Goal: Task Accomplishment & Management: Complete application form

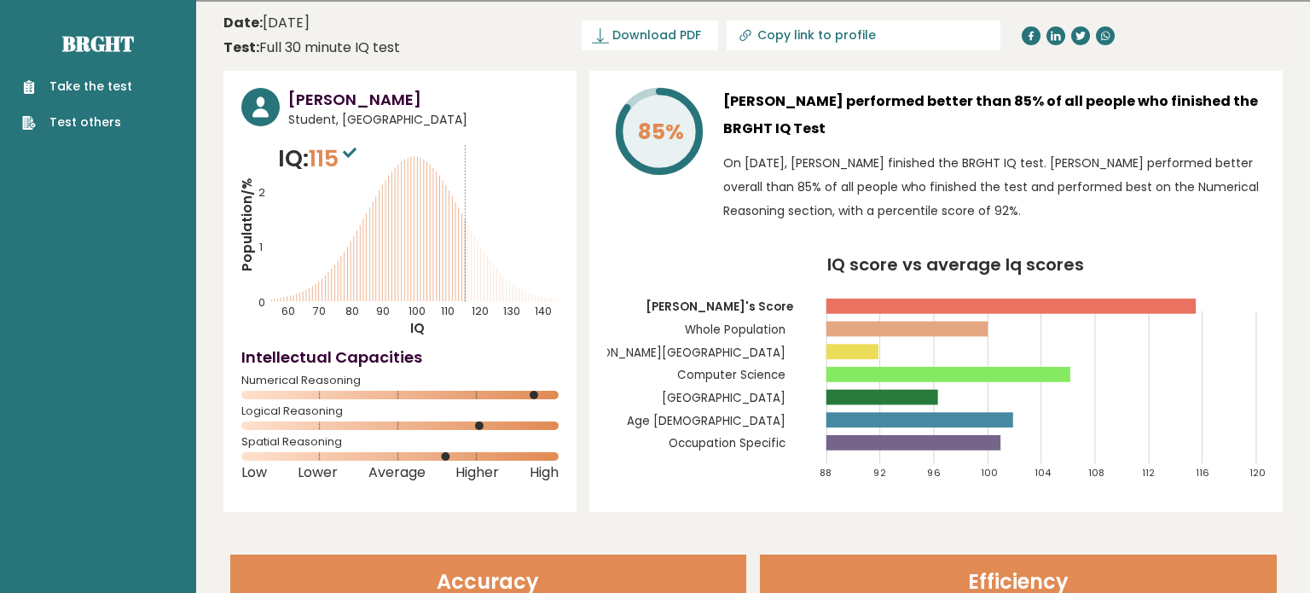
click at [44, 92] on link "Take the test" at bounding box center [77, 87] width 110 height 18
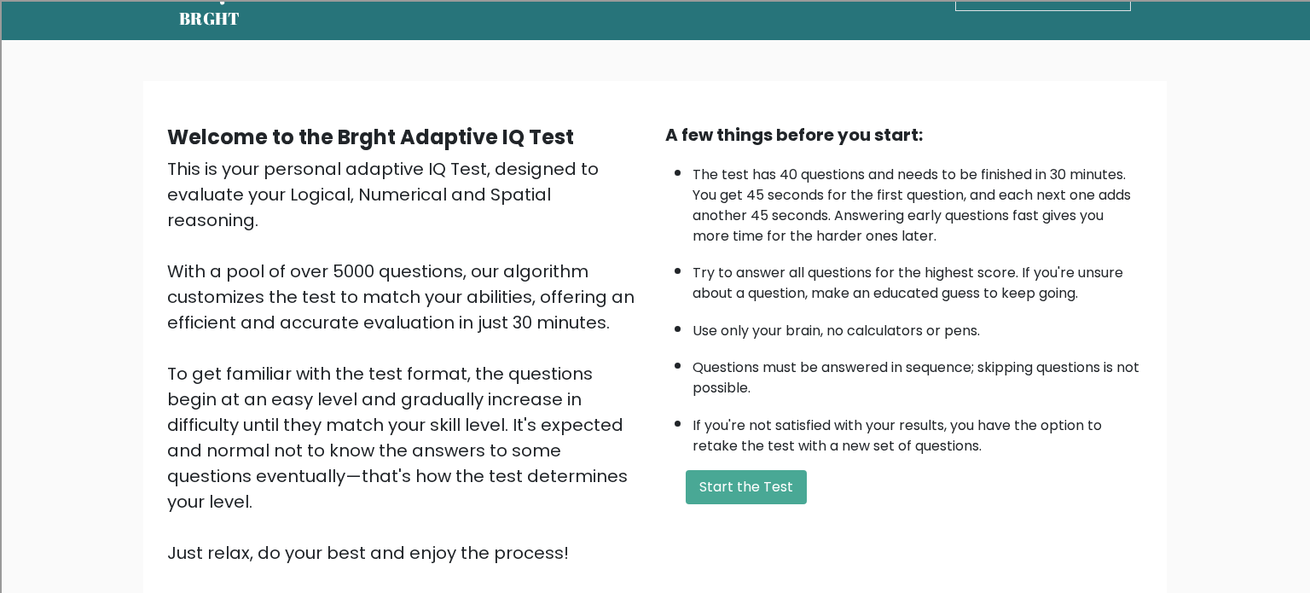
scroll to position [93, 0]
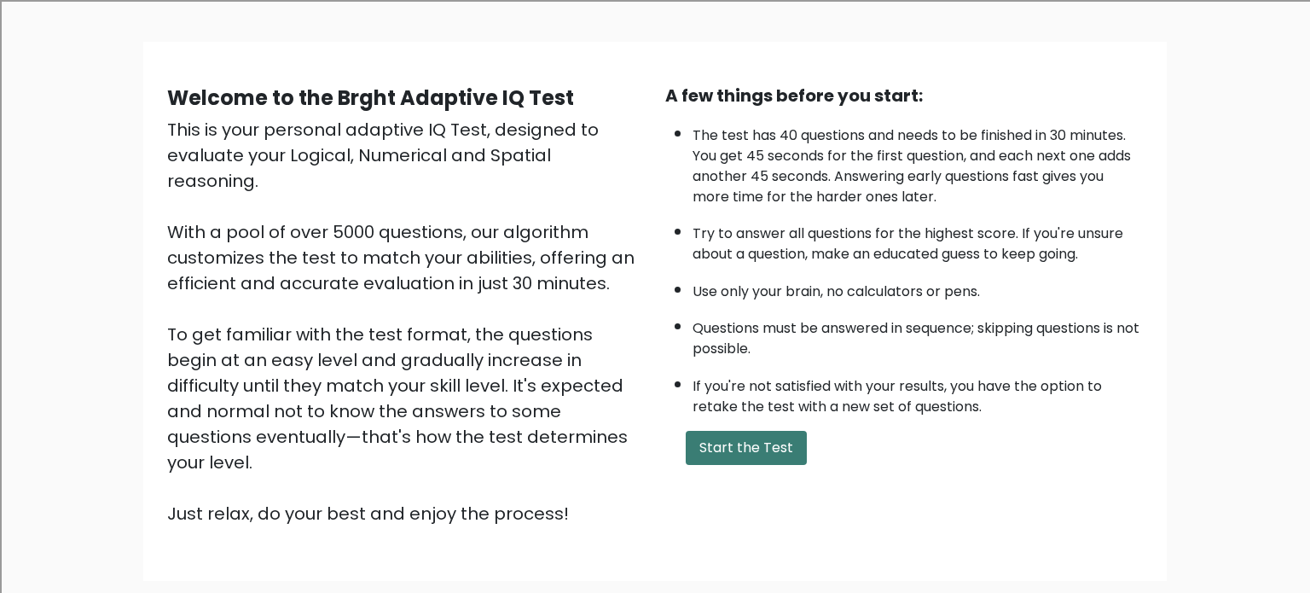
click at [717, 433] on button "Start the Test" at bounding box center [746, 448] width 121 height 34
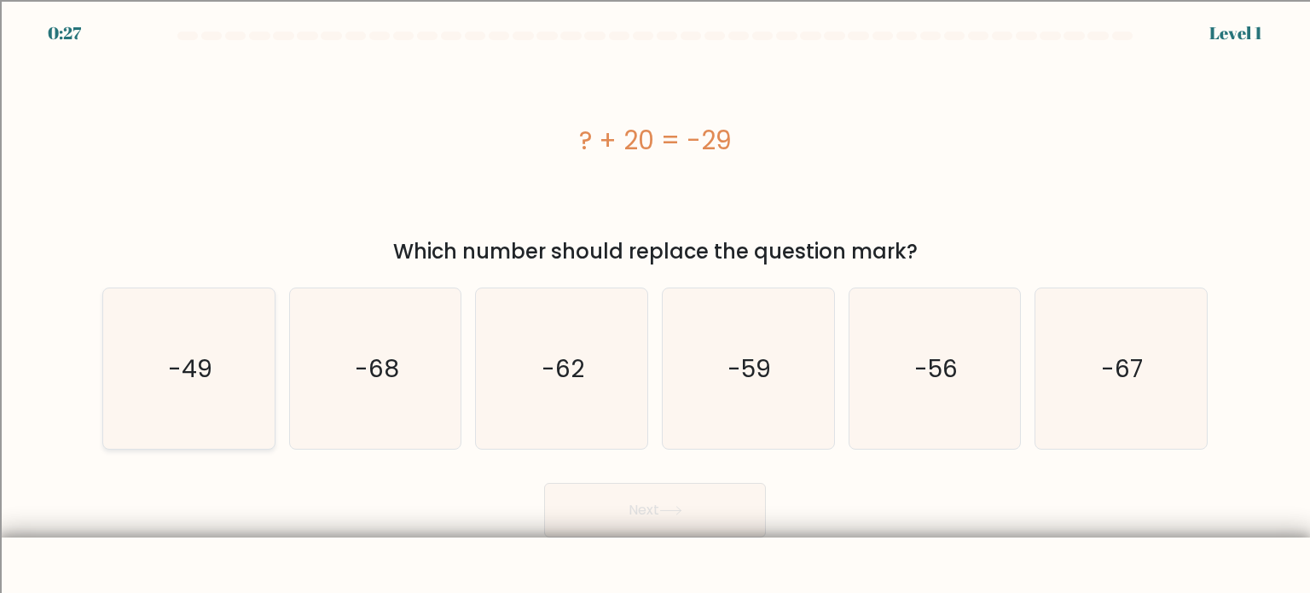
click at [195, 325] on icon "-49" at bounding box center [188, 368] width 160 height 160
click at [655, 305] on input "a. -49" at bounding box center [655, 301] width 1 height 9
radio input "true"
click at [728, 529] on button "Next" at bounding box center [655, 510] width 222 height 55
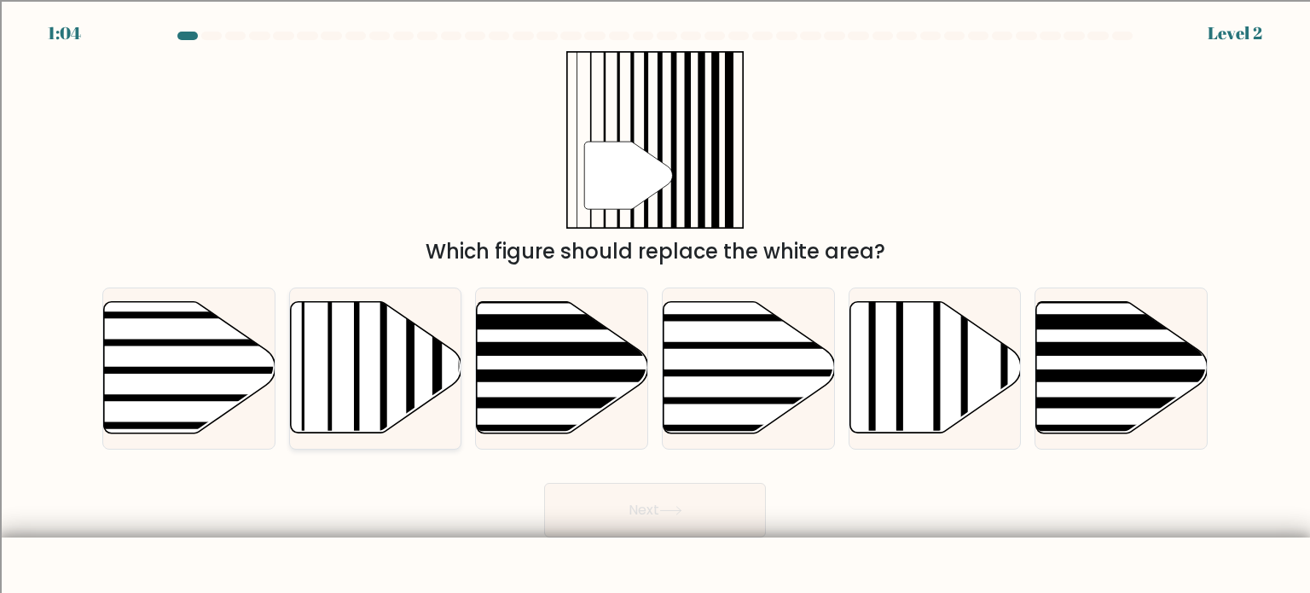
click at [351, 391] on icon at bounding box center [375, 367] width 171 height 131
click at [655, 305] on input "b." at bounding box center [655, 301] width 1 height 9
radio input "true"
click at [586, 494] on button "Next" at bounding box center [655, 510] width 222 height 55
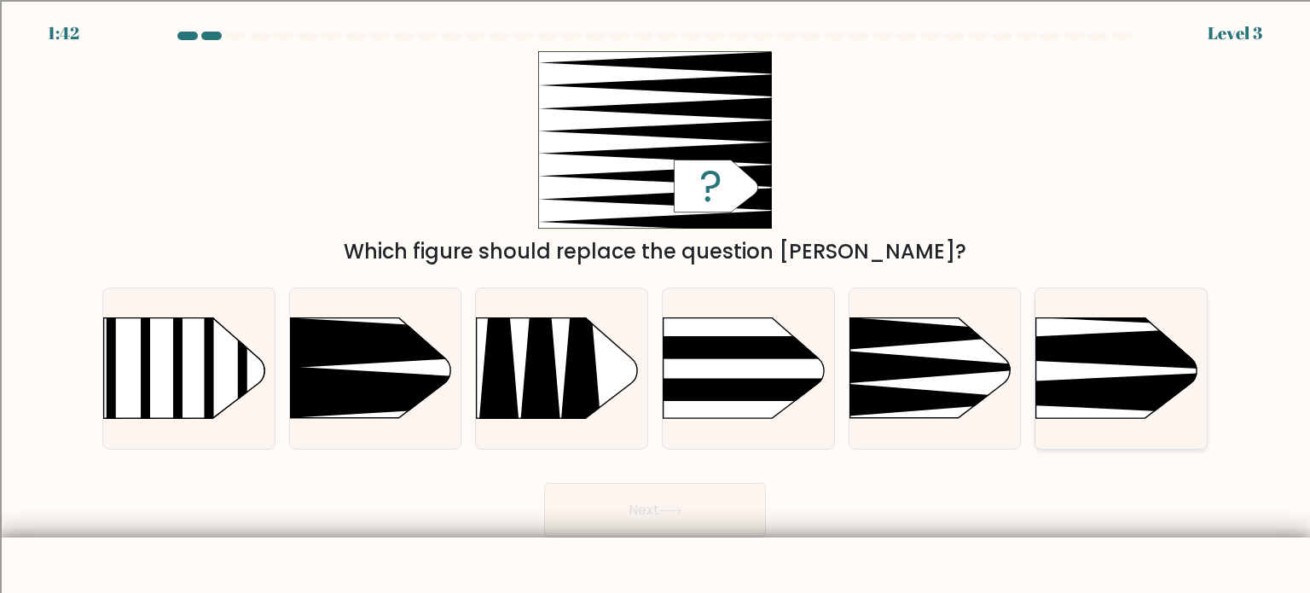
click at [1141, 333] on icon at bounding box center [1000, 349] width 447 height 43
click at [656, 305] on input "f." at bounding box center [655, 301] width 1 height 9
radio input "true"
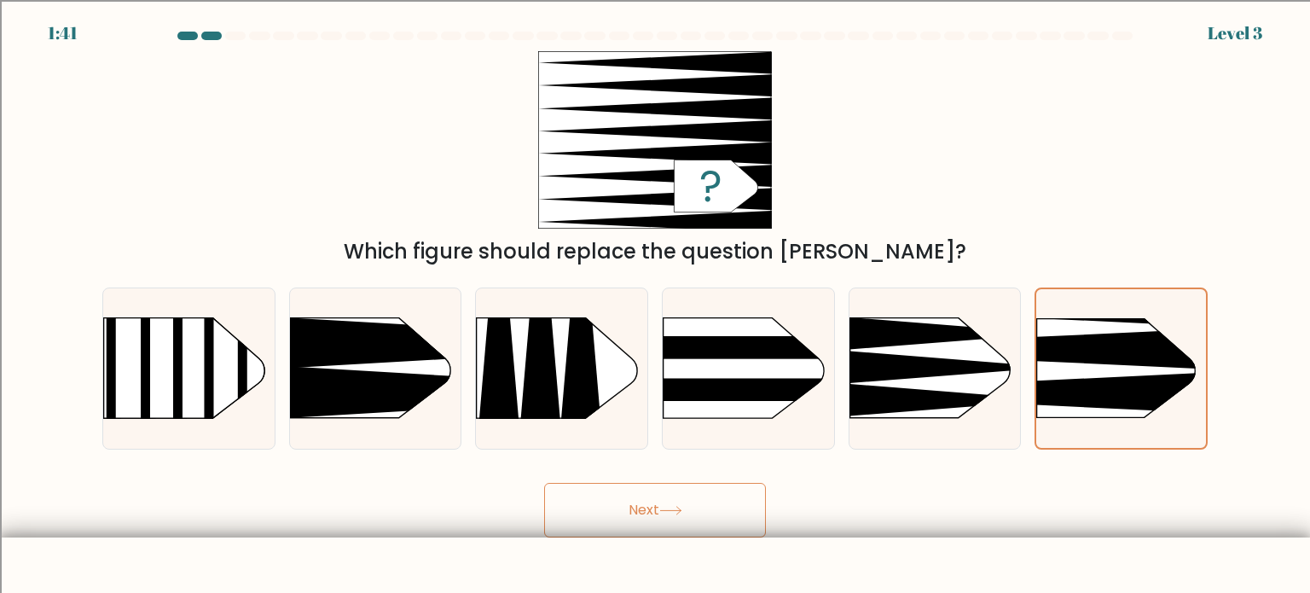
click at [708, 526] on button "Next" at bounding box center [655, 510] width 222 height 55
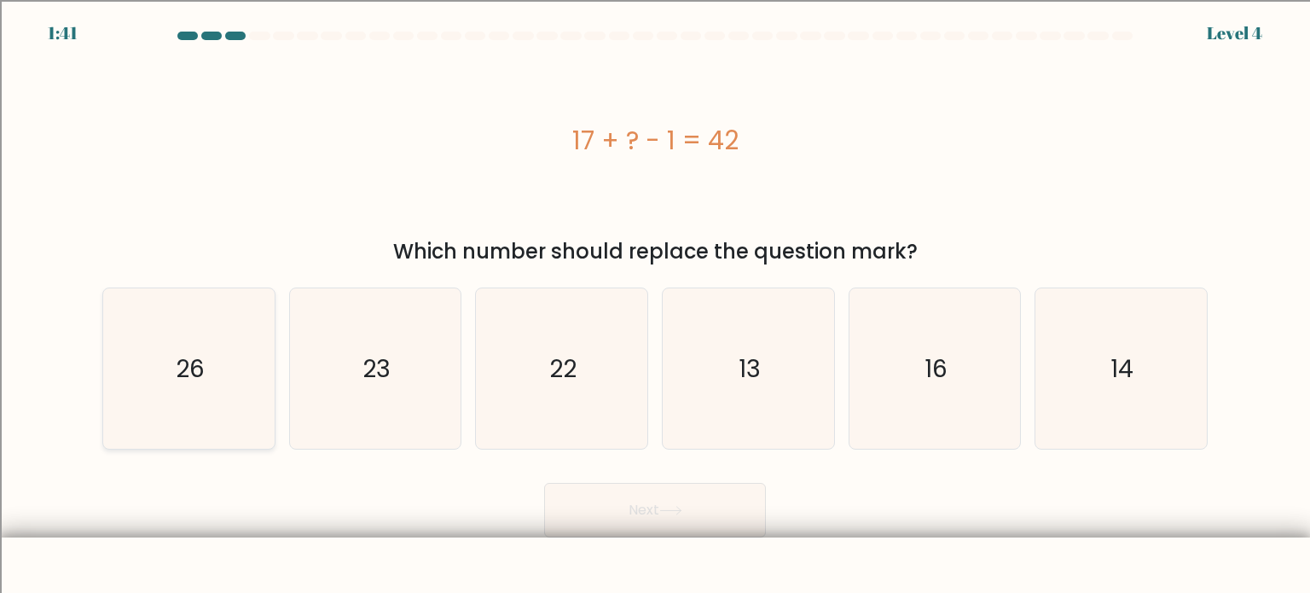
click at [207, 409] on icon "26" at bounding box center [188, 368] width 160 height 160
click at [655, 305] on input "a. 26" at bounding box center [655, 301] width 1 height 9
radio input "true"
click at [207, 409] on icon "26" at bounding box center [188, 368] width 159 height 159
click at [655, 305] on input "a. 26" at bounding box center [655, 301] width 1 height 9
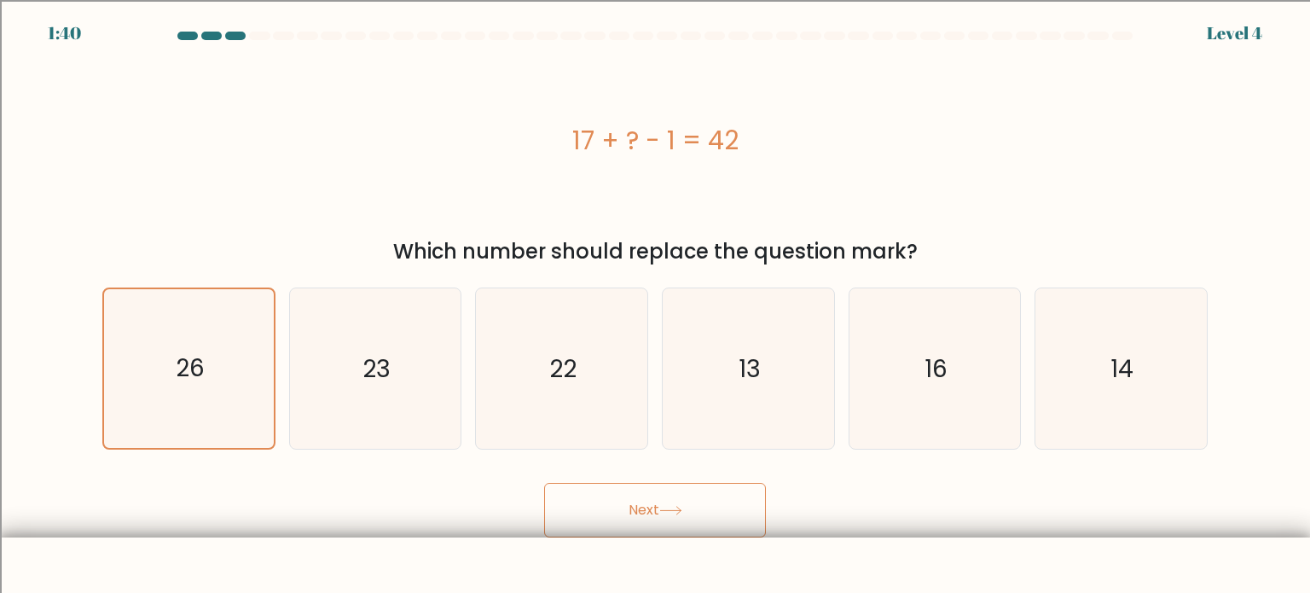
click at [729, 492] on button "Next" at bounding box center [655, 510] width 222 height 55
click at [707, 536] on button "Next" at bounding box center [655, 510] width 222 height 55
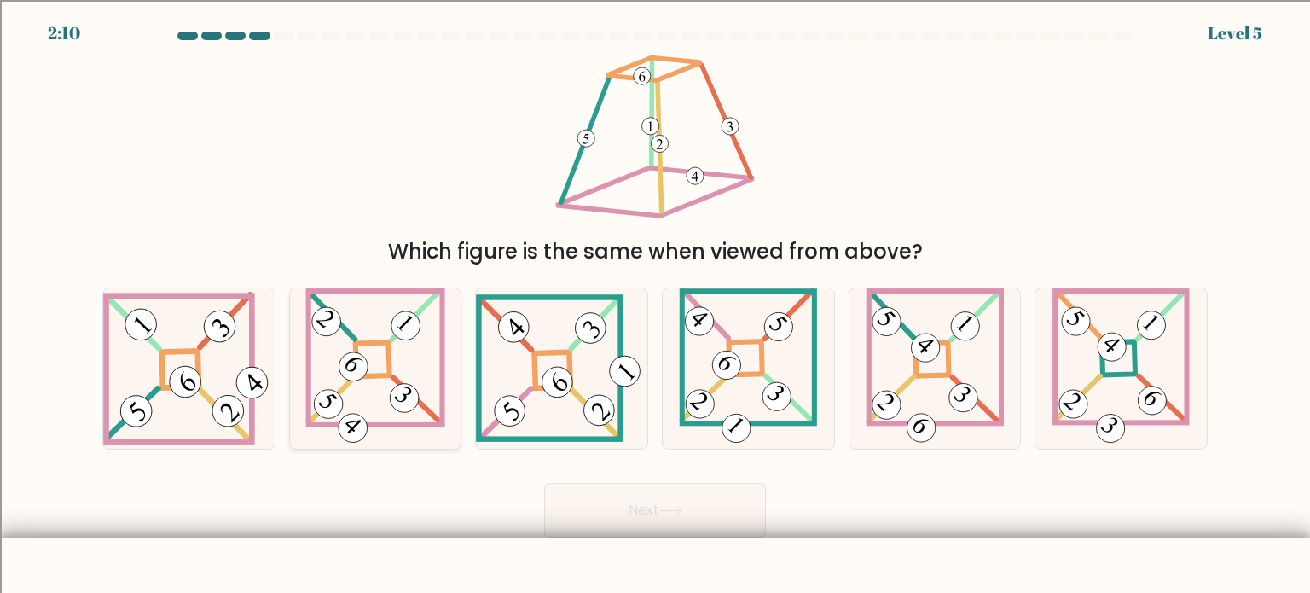
click at [370, 388] on icon at bounding box center [375, 368] width 140 height 160
click at [655, 305] on input "b." at bounding box center [655, 301] width 1 height 9
radio input "true"
click at [183, 379] on 847 at bounding box center [185, 382] width 44 height 44
click at [655, 305] on input "a." at bounding box center [655, 301] width 1 height 9
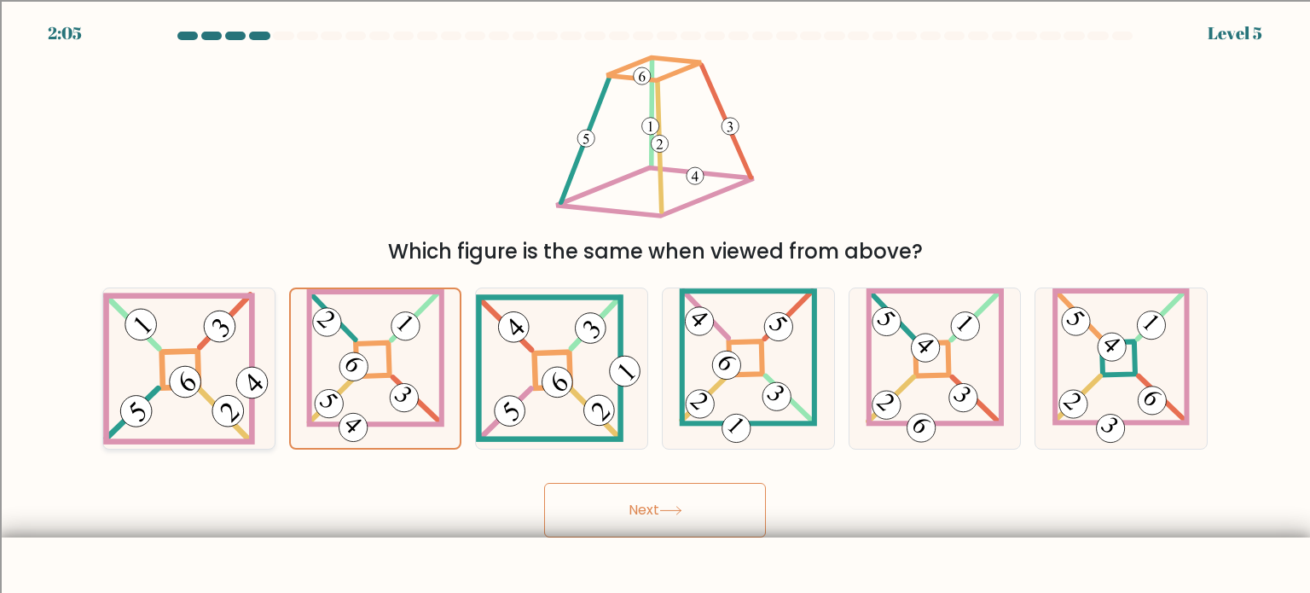
radio input "true"
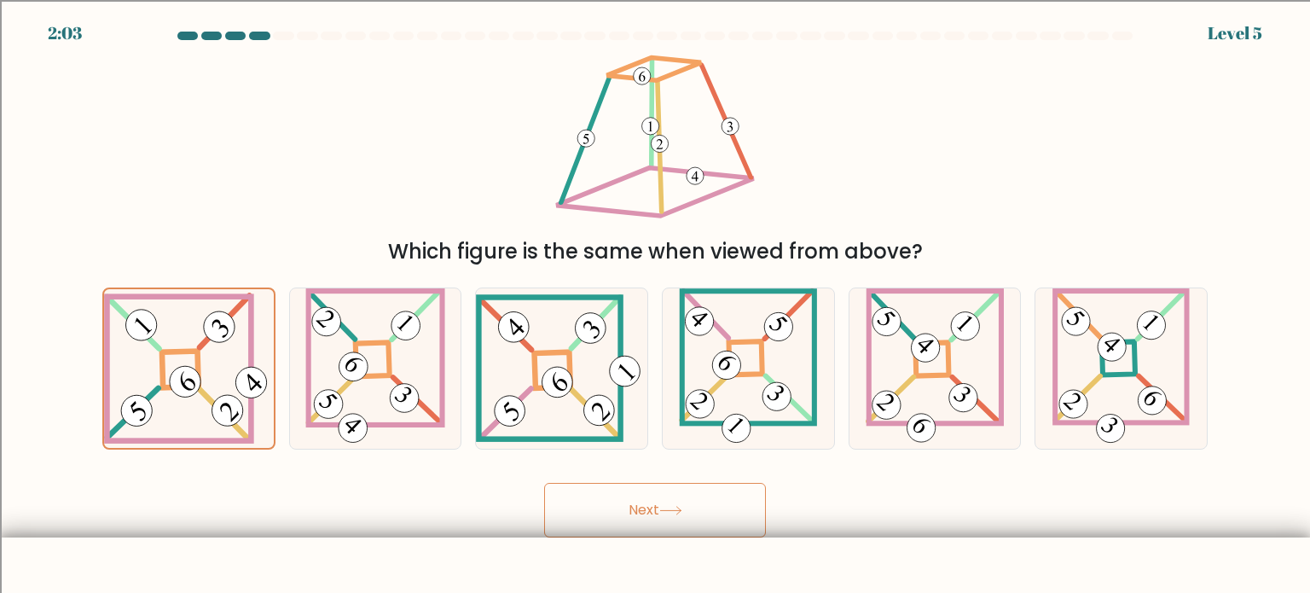
click at [630, 517] on button "Next" at bounding box center [655, 510] width 222 height 55
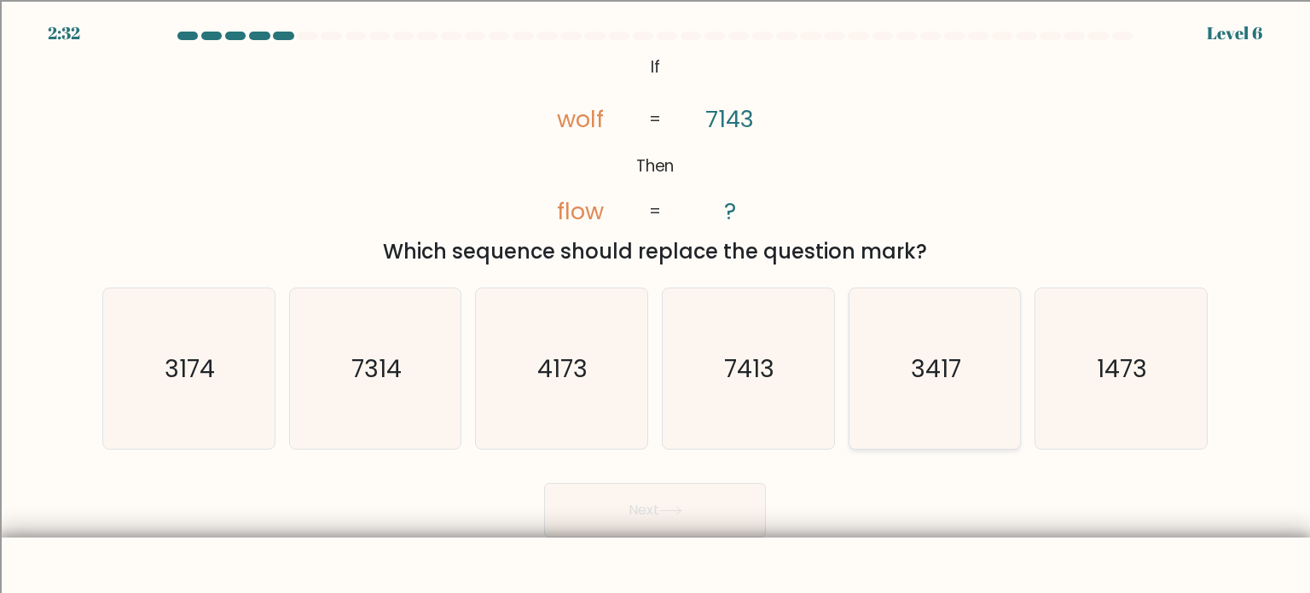
click at [896, 359] on icon "3417" at bounding box center [935, 368] width 160 height 160
click at [656, 305] on input "e. 3417" at bounding box center [655, 301] width 1 height 9
radio input "true"
click at [750, 512] on button "Next" at bounding box center [655, 510] width 222 height 55
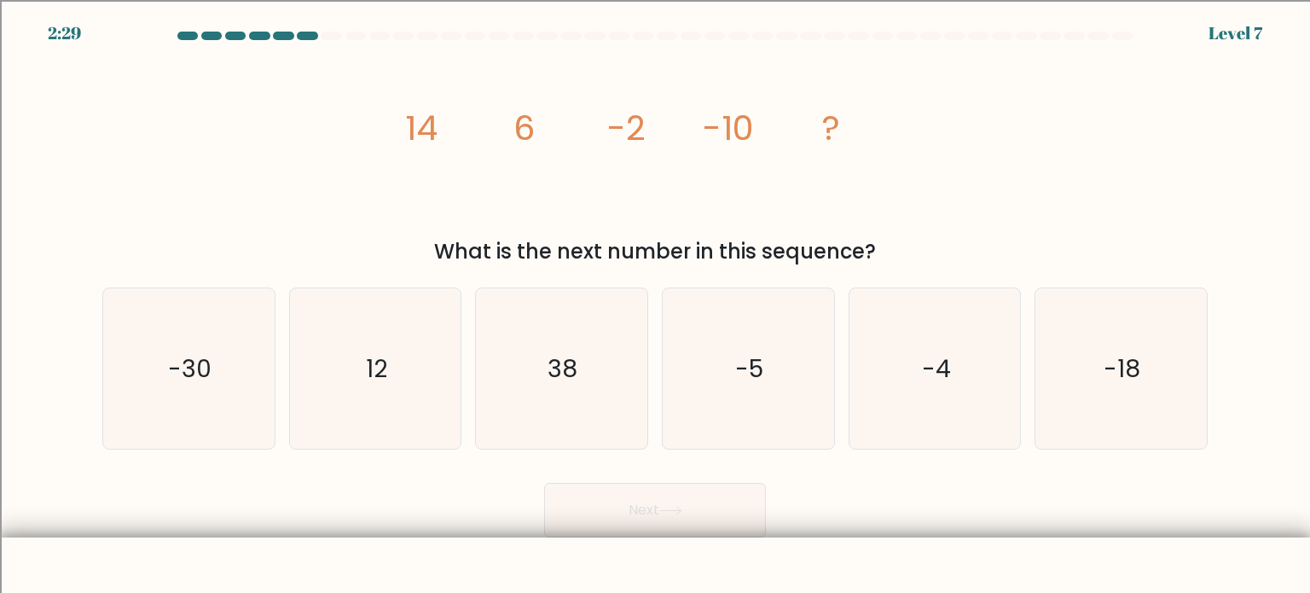
click at [750, 512] on button "Next" at bounding box center [655, 510] width 222 height 55
click at [470, 168] on icon "image/svg+xml 14 6 -2 -10 ?" at bounding box center [655, 140] width 512 height 178
click at [1054, 357] on icon "-18" at bounding box center [1121, 368] width 160 height 160
click at [656, 305] on input "f. -18" at bounding box center [655, 301] width 1 height 9
radio input "true"
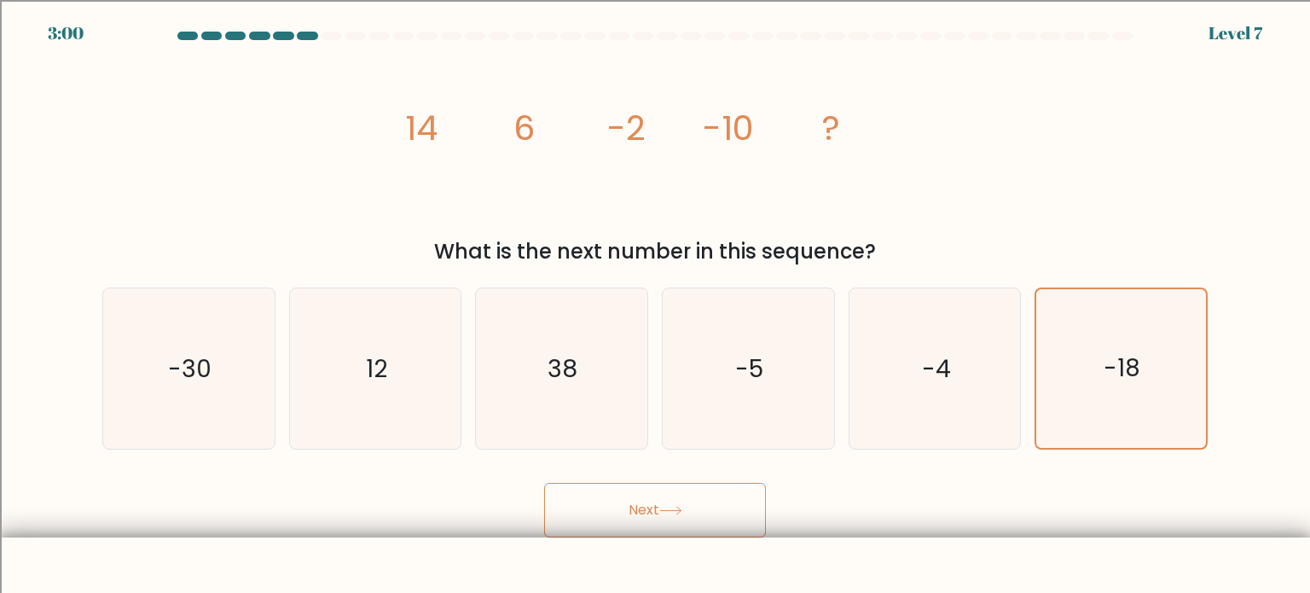
click at [712, 520] on button "Next" at bounding box center [655, 510] width 222 height 55
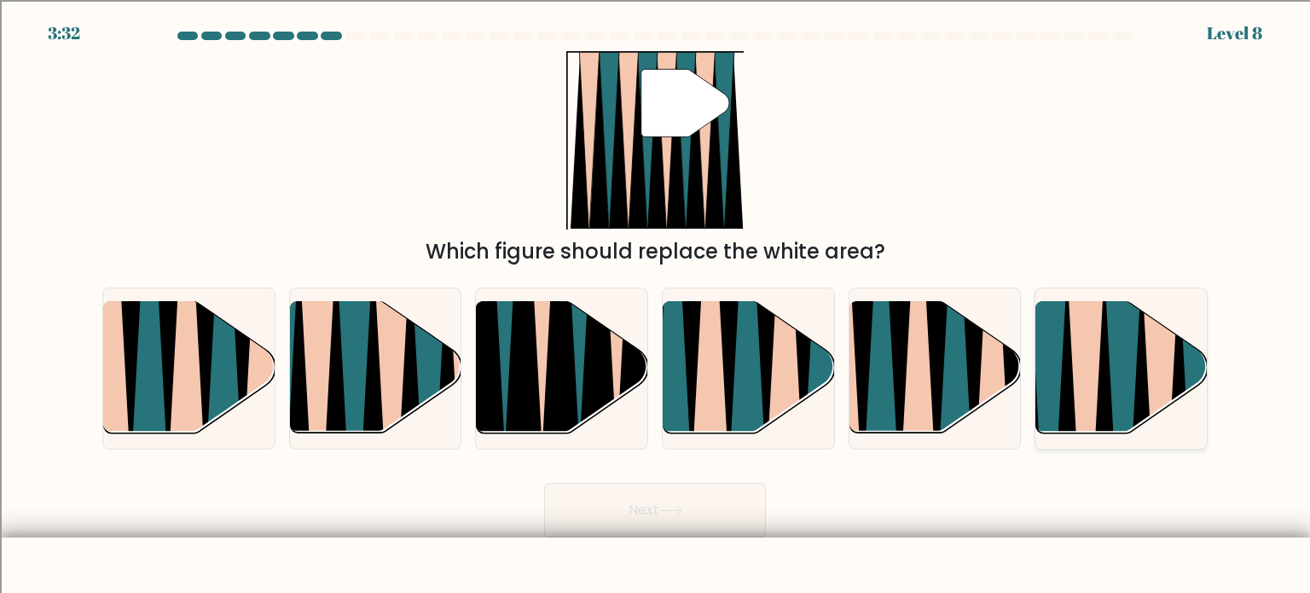
click at [1085, 352] on icon at bounding box center [1086, 440] width 38 height 343
click at [656, 305] on input "f." at bounding box center [655, 301] width 1 height 9
radio input "true"
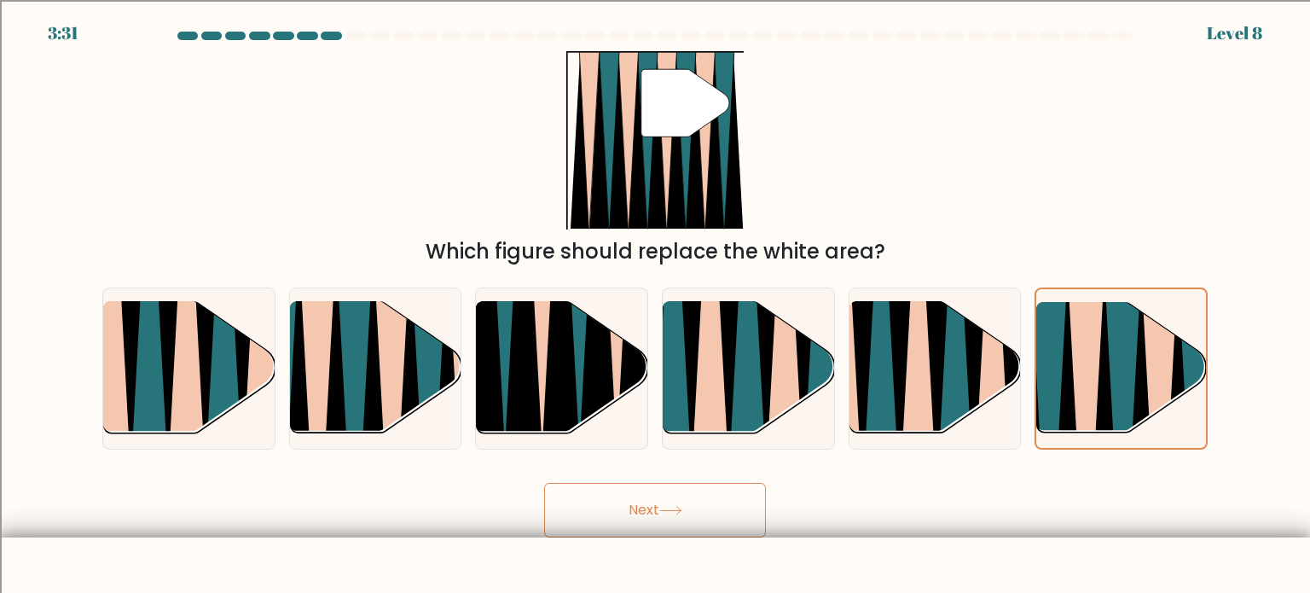
click at [734, 517] on button "Next" at bounding box center [655, 510] width 222 height 55
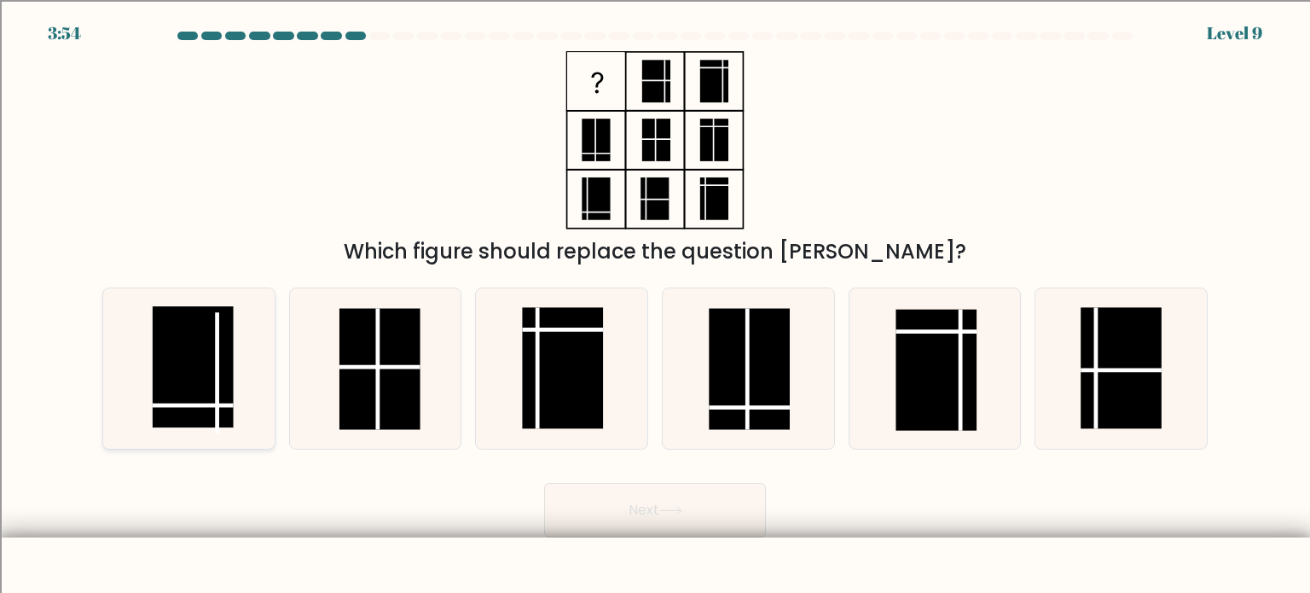
click at [154, 382] on rect at bounding box center [193, 366] width 81 height 121
click at [655, 305] on input "a." at bounding box center [655, 301] width 1 height 9
radio input "true"
click at [711, 522] on button "Next" at bounding box center [655, 510] width 222 height 55
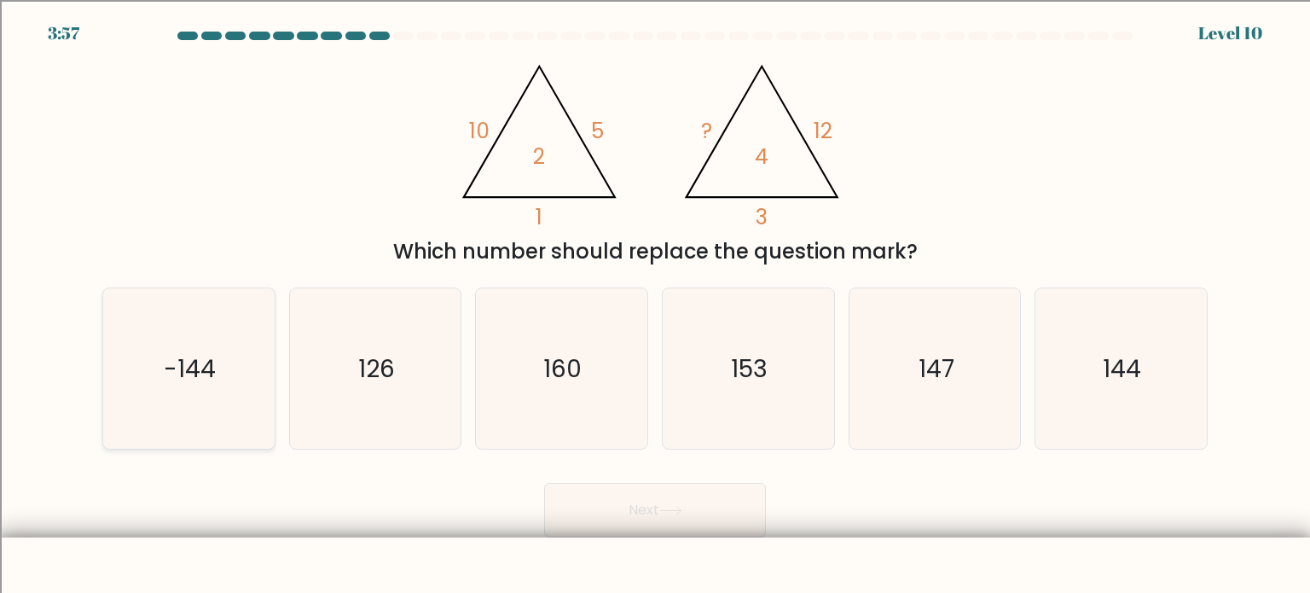
click at [143, 380] on icon "-144" at bounding box center [188, 368] width 160 height 160
click at [655, 305] on input "a. -144" at bounding box center [655, 301] width 1 height 9
radio input "true"
click at [1079, 409] on icon "144" at bounding box center [1121, 368] width 160 height 160
click at [656, 305] on input "f. 144" at bounding box center [655, 301] width 1 height 9
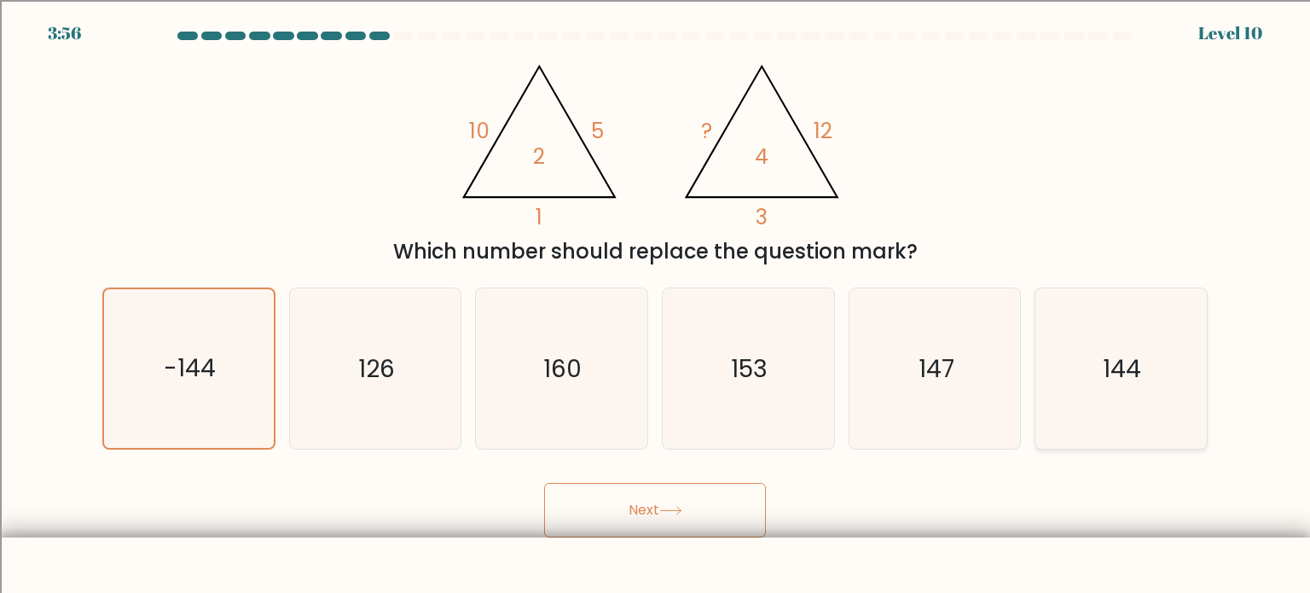
radio input "true"
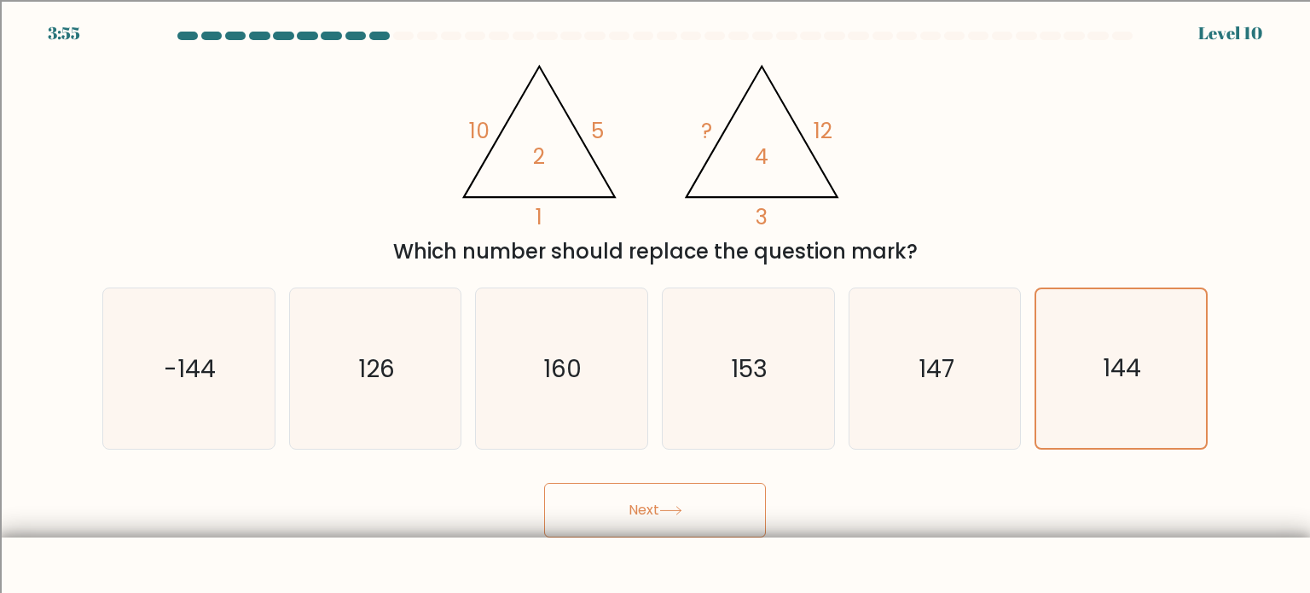
click at [701, 529] on button "Next" at bounding box center [655, 510] width 222 height 55
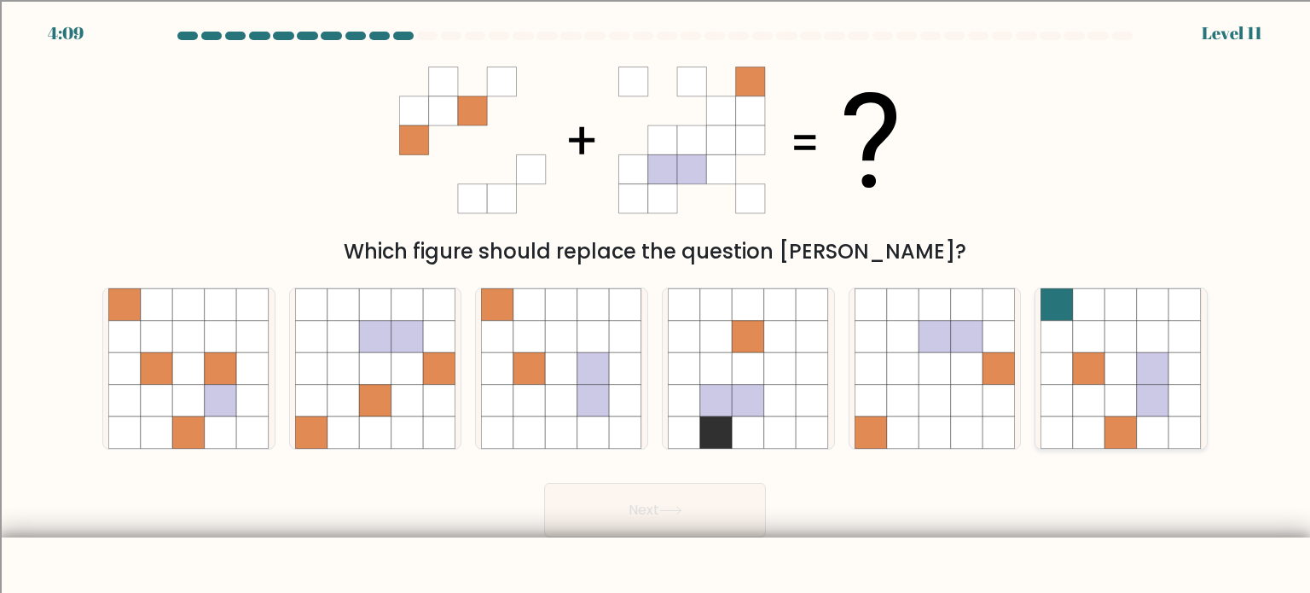
click at [1141, 397] on icon at bounding box center [1153, 400] width 32 height 32
click at [656, 305] on input "f." at bounding box center [655, 301] width 1 height 9
radio input "true"
click at [645, 516] on button "Next" at bounding box center [655, 510] width 222 height 55
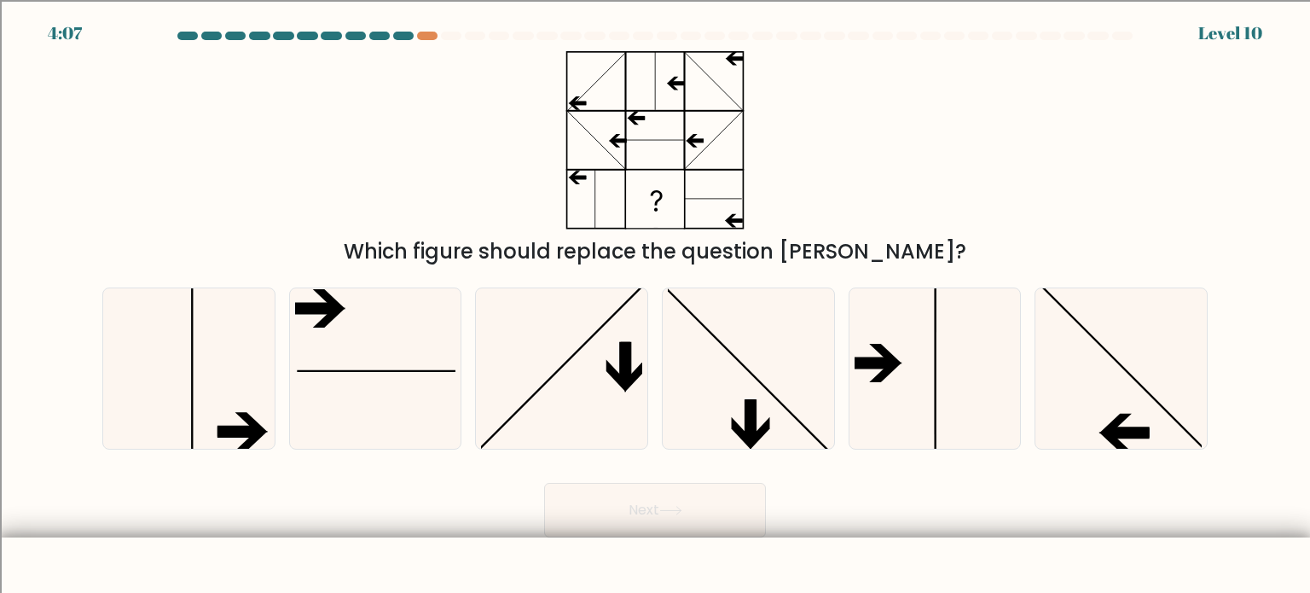
click at [645, 516] on button "Next" at bounding box center [655, 510] width 222 height 55
click at [1147, 399] on icon at bounding box center [1121, 368] width 160 height 160
click at [656, 305] on input "f." at bounding box center [655, 301] width 1 height 9
radio input "true"
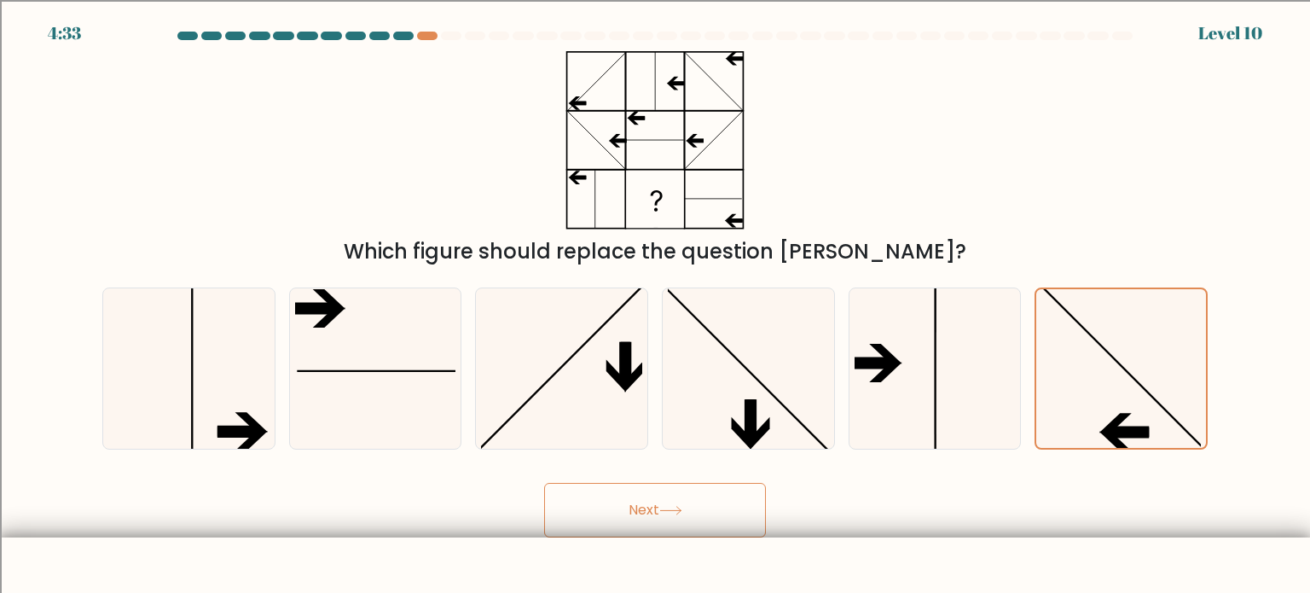
click at [752, 522] on button "Next" at bounding box center [655, 510] width 222 height 55
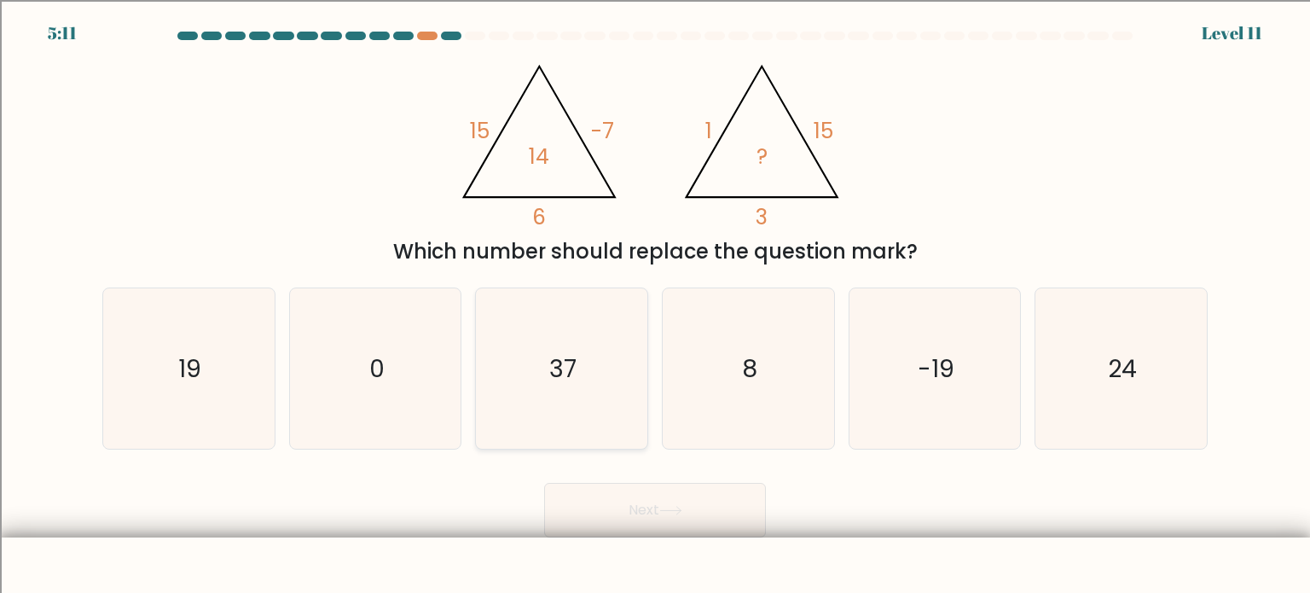
click at [599, 398] on icon "37" at bounding box center [561, 368] width 160 height 160
click at [655, 305] on input "c. 37" at bounding box center [655, 301] width 1 height 9
radio input "true"
click at [615, 529] on button "Next" at bounding box center [655, 510] width 222 height 55
